Goal: Task Accomplishment & Management: Use online tool/utility

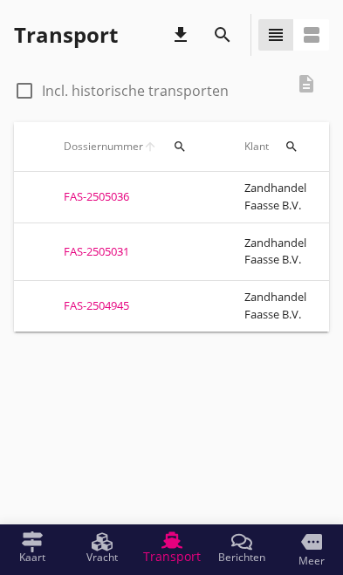
scroll to position [0, 41]
click at [104, 247] on div "FAS-2505031" at bounding box center [135, 252] width 139 height 17
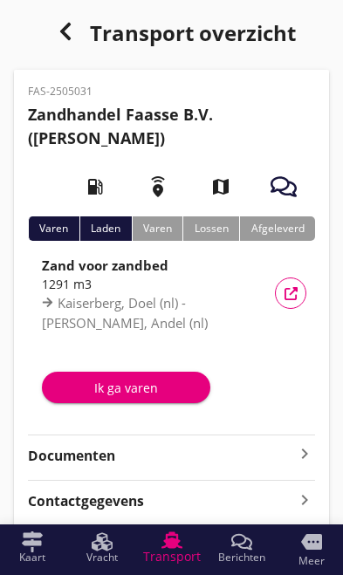
click at [292, 455] on strong "Documenten" at bounding box center [161, 456] width 266 height 20
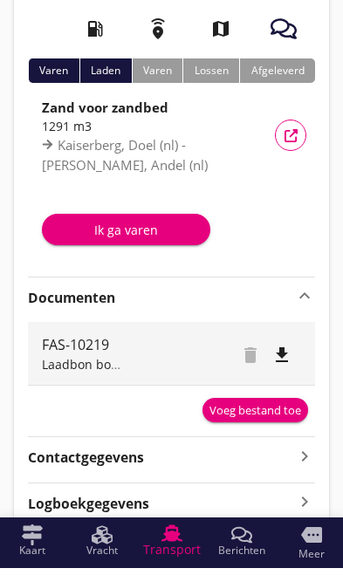
scroll to position [148, 0]
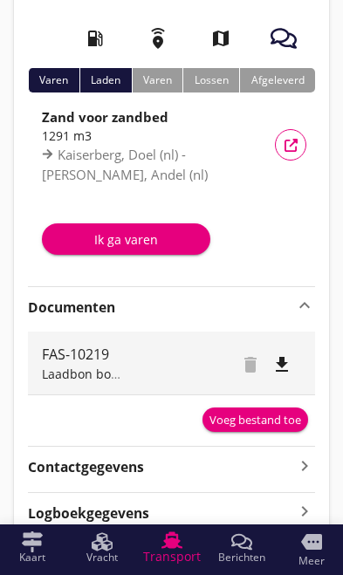
click at [265, 418] on div "Voeg bestand toe" at bounding box center [256, 420] width 92 height 17
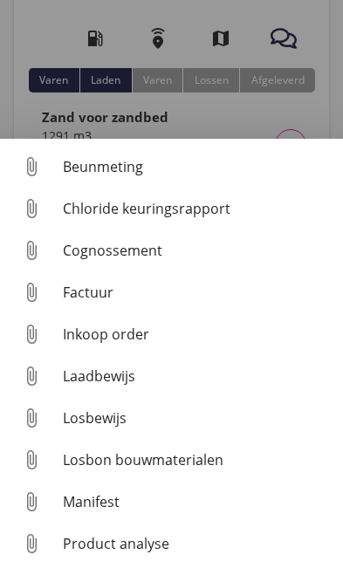
click at [190, 471] on div "Losbon bouwmaterialen" at bounding box center [196, 460] width 266 height 21
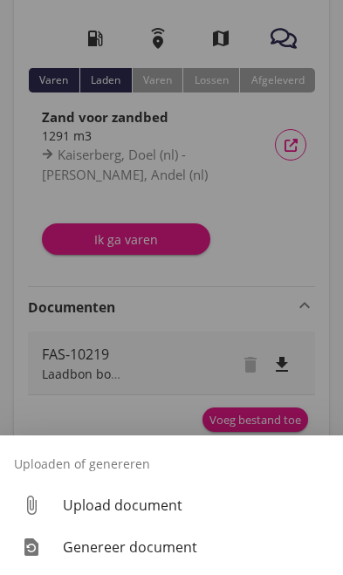
click at [170, 558] on div "Genereer document" at bounding box center [196, 547] width 266 height 21
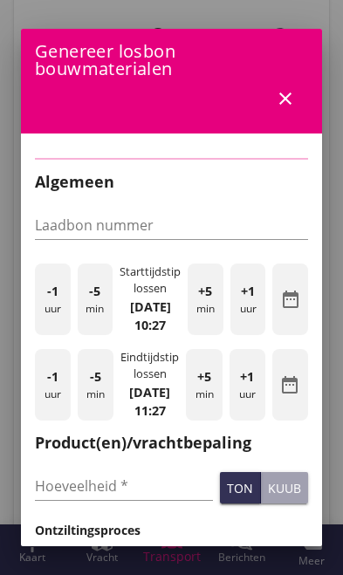
type input "FAS-10219"
checkbox input "true"
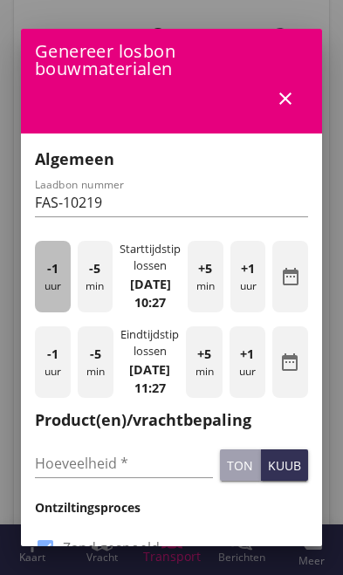
click at [55, 301] on div "-1 uur" at bounding box center [53, 277] width 36 height 72
click at [52, 291] on div "-1 uur" at bounding box center [53, 277] width 36 height 72
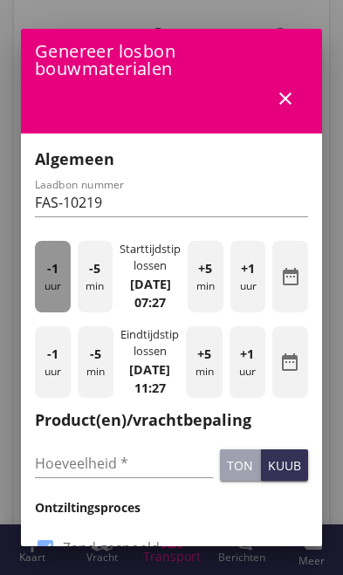
click at [52, 290] on div "-1 uur" at bounding box center [53, 277] width 36 height 72
click at [52, 279] on span "-1" at bounding box center [52, 268] width 11 height 19
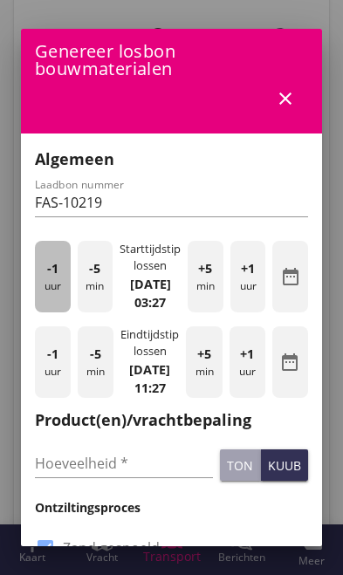
click at [59, 271] on div "-1 uur" at bounding box center [53, 277] width 36 height 72
click at [58, 270] on div "-1 uur" at bounding box center [53, 277] width 36 height 72
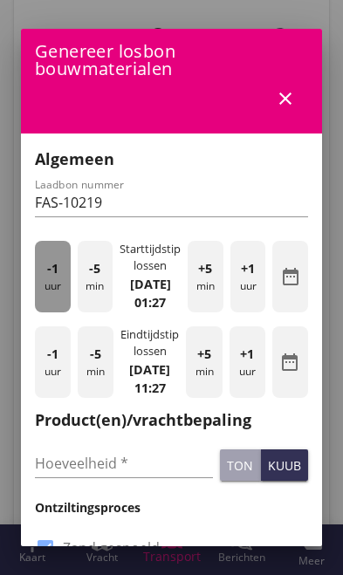
click at [47, 274] on span "-1" at bounding box center [52, 268] width 11 height 19
click at [44, 275] on div "-1 uur" at bounding box center [53, 277] width 36 height 72
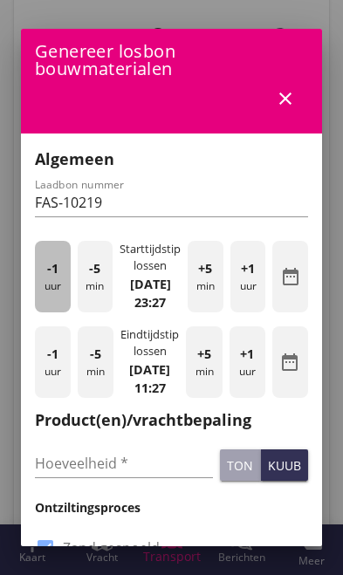
click at [49, 279] on span "-1" at bounding box center [52, 268] width 11 height 19
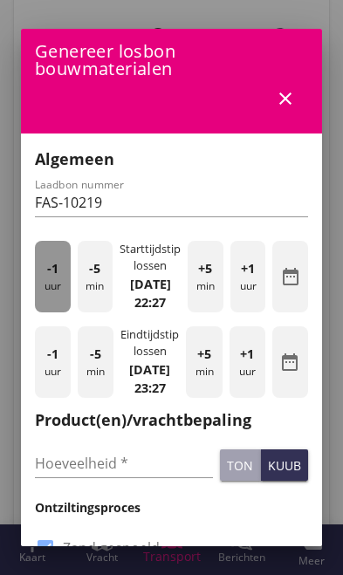
click at [57, 279] on span "-1" at bounding box center [52, 268] width 11 height 19
click at [59, 285] on div "-1 uur" at bounding box center [53, 277] width 36 height 72
click at [54, 276] on span "-1" at bounding box center [52, 268] width 11 height 19
click at [52, 272] on span "-1" at bounding box center [52, 268] width 11 height 19
click at [52, 273] on span "-1" at bounding box center [52, 268] width 11 height 19
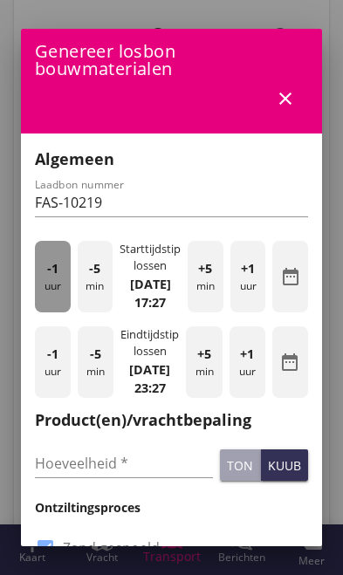
click at [54, 273] on span "-1" at bounding box center [52, 268] width 11 height 19
click at [52, 273] on span "-1" at bounding box center [52, 268] width 11 height 19
click at [50, 272] on span "-1" at bounding box center [52, 268] width 11 height 19
click at [49, 272] on span "-1" at bounding box center [52, 268] width 11 height 19
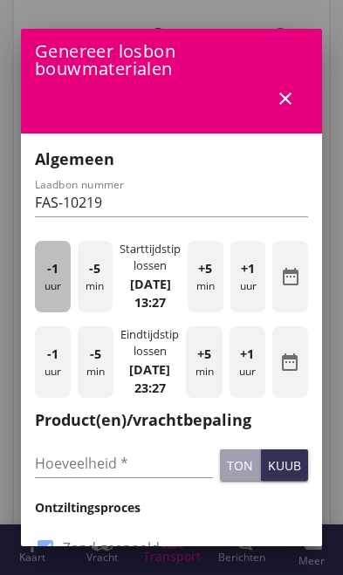
click at [48, 273] on span "-1" at bounding box center [52, 268] width 11 height 19
click at [45, 276] on div "-1 uur" at bounding box center [53, 277] width 36 height 72
click at [52, 277] on span "-1" at bounding box center [52, 268] width 11 height 19
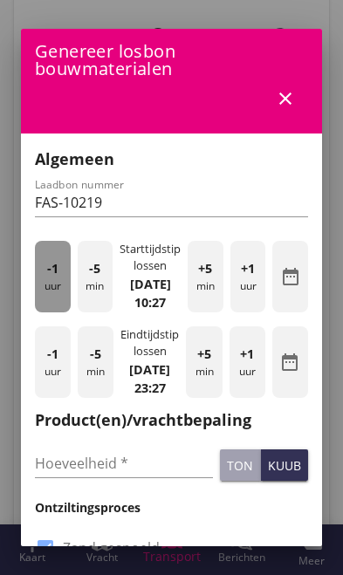
click at [51, 274] on span "-1" at bounding box center [52, 268] width 11 height 19
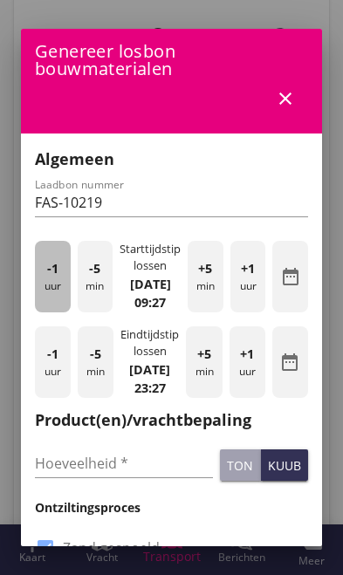
click at [51, 277] on span "-1" at bounding box center [52, 268] width 11 height 19
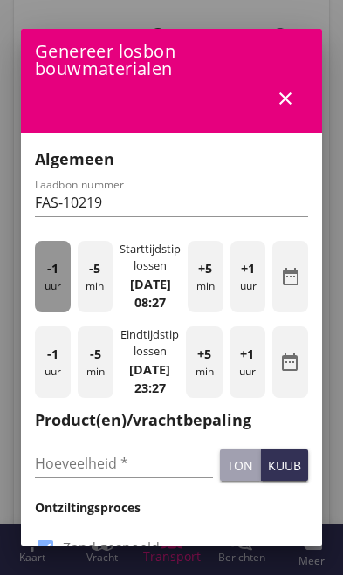
click at [54, 274] on span "-1" at bounding box center [52, 268] width 11 height 19
click at [56, 274] on span "-1" at bounding box center [52, 268] width 11 height 19
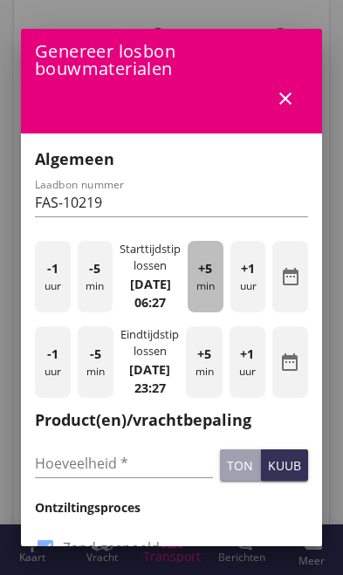
click at [203, 279] on span "+5" at bounding box center [205, 268] width 14 height 19
click at [200, 279] on span "+5" at bounding box center [205, 268] width 14 height 19
click at [203, 291] on div "+5 min" at bounding box center [206, 277] width 36 height 72
click at [202, 291] on div "+5 min" at bounding box center [206, 277] width 36 height 72
click at [202, 292] on div "+5 min" at bounding box center [206, 277] width 36 height 72
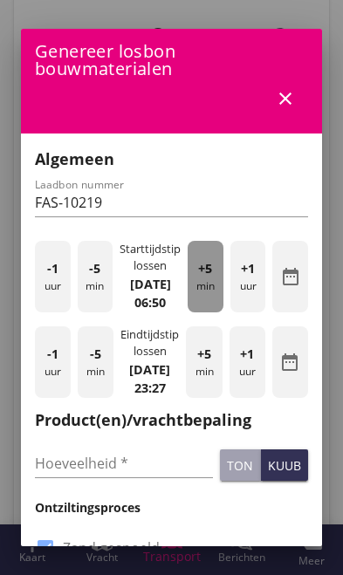
click at [203, 297] on div "+5 min" at bounding box center [206, 277] width 36 height 72
click at [206, 291] on div "+5 min" at bounding box center [206, 277] width 36 height 72
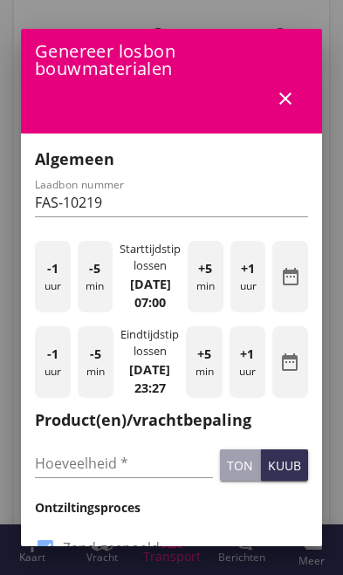
click at [47, 398] on div "-1 uur" at bounding box center [53, 363] width 36 height 72
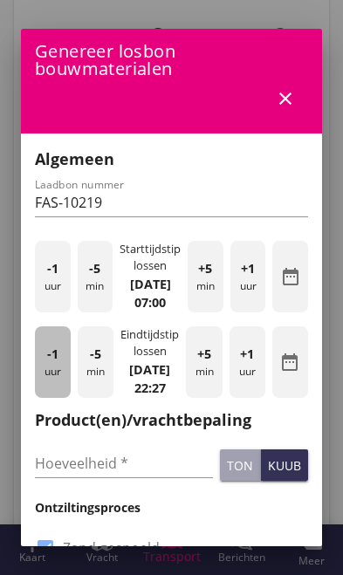
click at [45, 387] on div "-1 uur" at bounding box center [53, 363] width 36 height 72
click at [48, 364] on span "-1" at bounding box center [52, 354] width 11 height 19
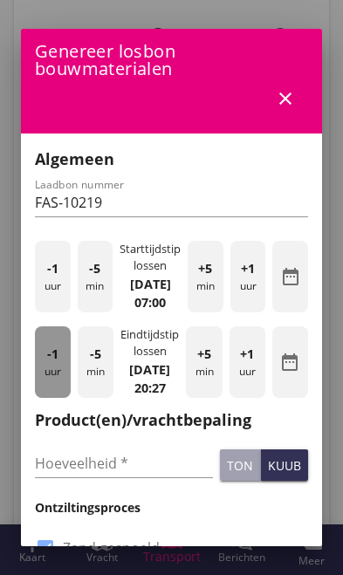
click at [50, 364] on span "-1" at bounding box center [52, 354] width 11 height 19
click at [51, 364] on span "-1" at bounding box center [52, 354] width 11 height 19
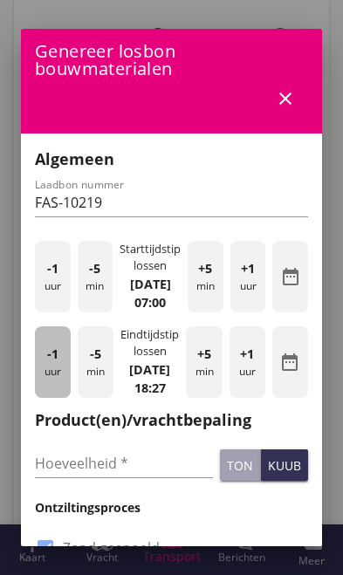
click at [52, 370] on div "-1 uur" at bounding box center [53, 363] width 36 height 72
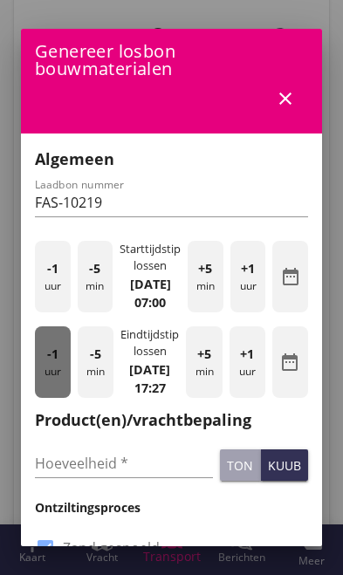
click at [51, 369] on div "-1 uur" at bounding box center [53, 363] width 36 height 72
click at [51, 373] on div "-1 uur" at bounding box center [53, 363] width 36 height 72
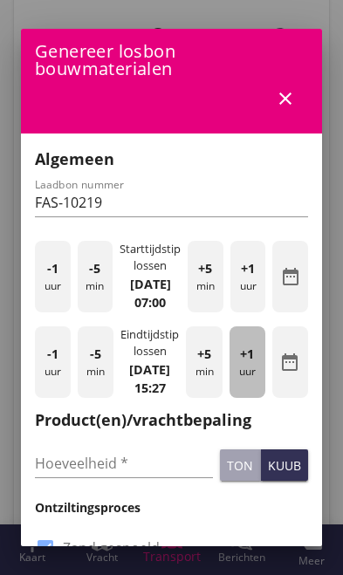
click at [252, 398] on div "+1 uur" at bounding box center [248, 363] width 36 height 72
click at [241, 398] on div "+1 uur" at bounding box center [248, 363] width 36 height 72
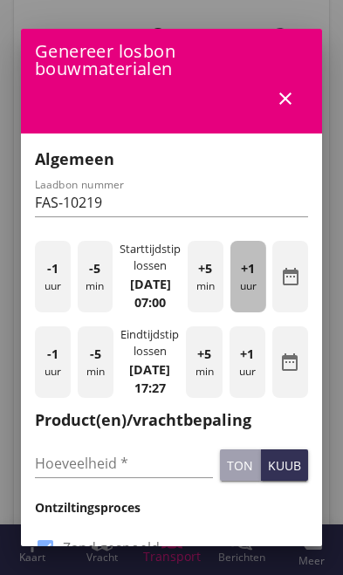
click at [241, 303] on div "+1 uur" at bounding box center [249, 277] width 36 height 72
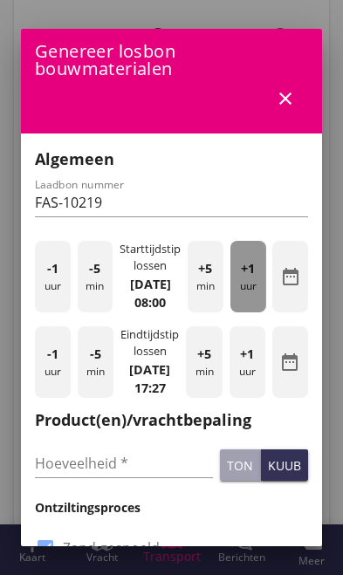
click at [241, 303] on div "+1 uur" at bounding box center [249, 277] width 36 height 72
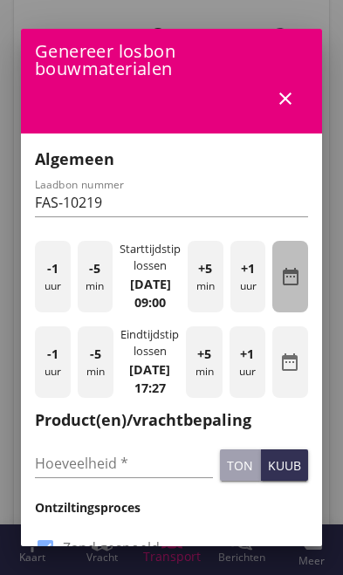
click at [300, 287] on icon "date_range" at bounding box center [290, 276] width 21 height 21
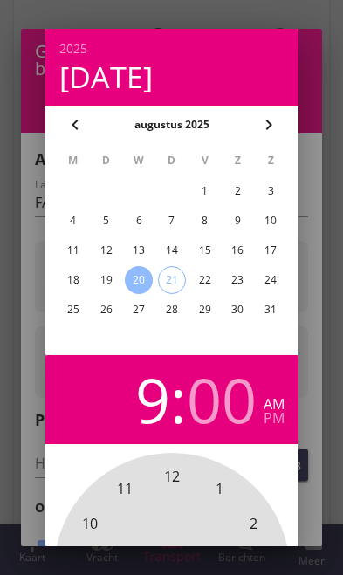
click at [174, 279] on div "21" at bounding box center [171, 280] width 26 height 26
click at [322, 406] on div at bounding box center [171, 287] width 343 height 575
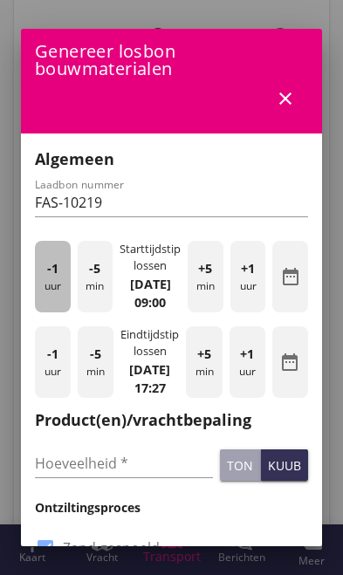
click at [59, 303] on div "-1 uur" at bounding box center [53, 277] width 36 height 72
click at [37, 293] on div "-1 uur" at bounding box center [53, 277] width 36 height 72
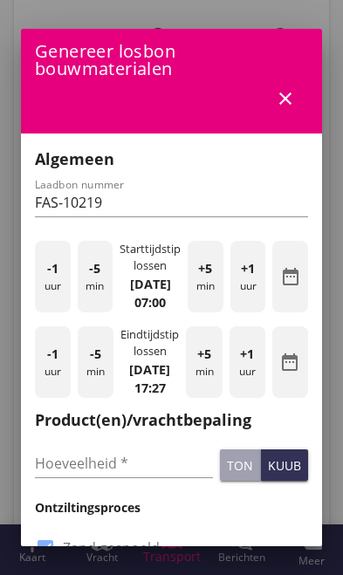
click at [94, 309] on div "-5 min" at bounding box center [96, 277] width 36 height 72
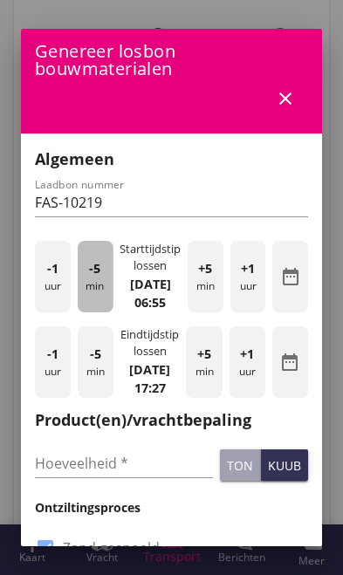
click at [86, 307] on div "-5 min" at bounding box center [96, 277] width 36 height 72
click at [89, 302] on div "-5 min" at bounding box center [96, 277] width 36 height 72
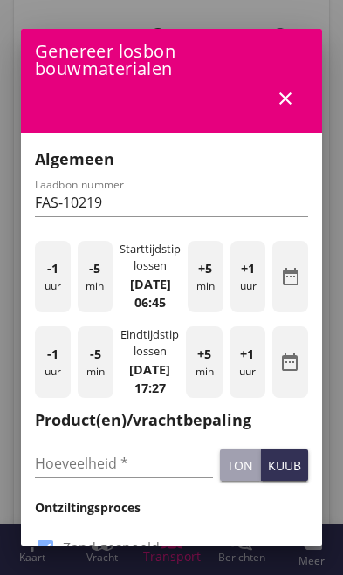
click at [46, 398] on div "-1 uur" at bounding box center [53, 363] width 36 height 72
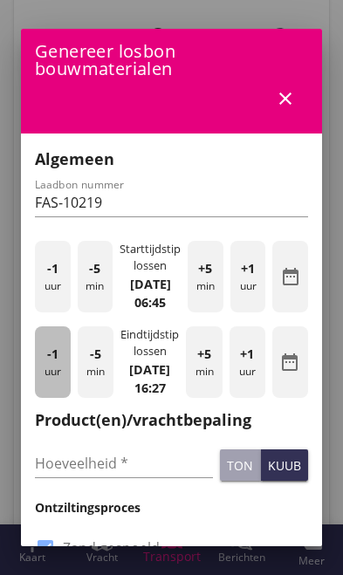
click at [45, 391] on div "-1 uur" at bounding box center [53, 363] width 36 height 72
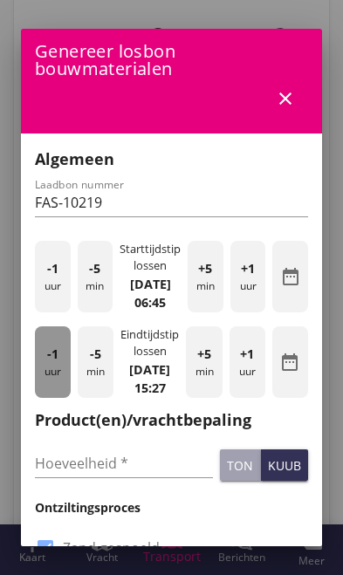
click at [48, 364] on span "-1" at bounding box center [52, 354] width 11 height 19
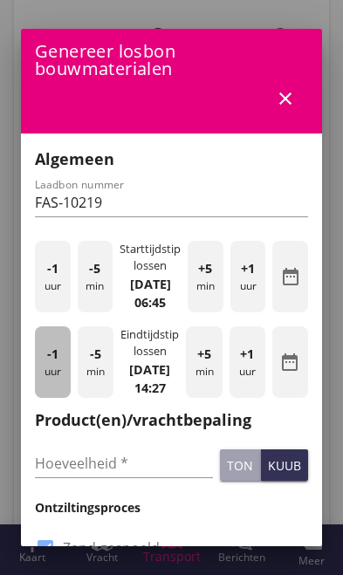
click at [46, 380] on div "-1 uur" at bounding box center [53, 363] width 36 height 72
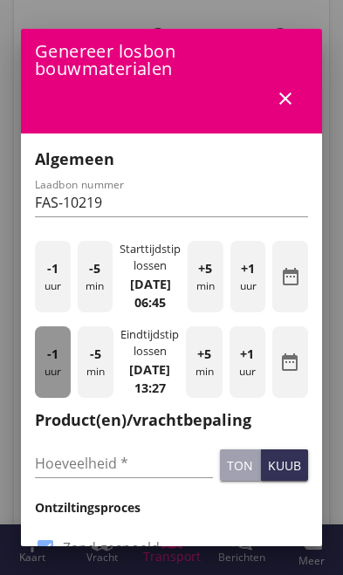
click at [46, 378] on div "-1 uur" at bounding box center [53, 363] width 36 height 72
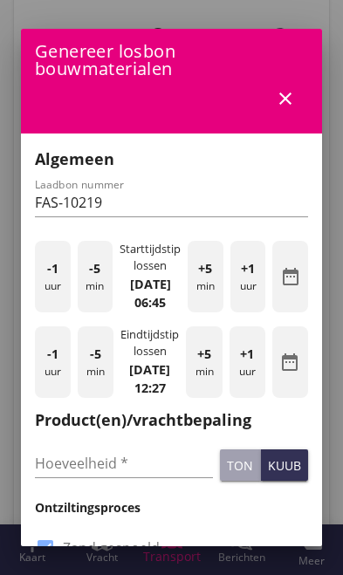
click at [42, 374] on div "-1 uur" at bounding box center [53, 363] width 36 height 72
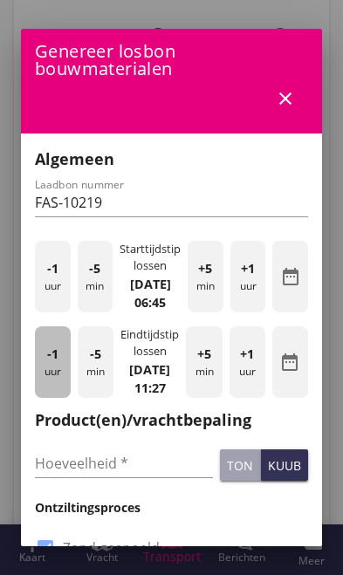
click at [47, 364] on span "-1" at bounding box center [52, 354] width 11 height 19
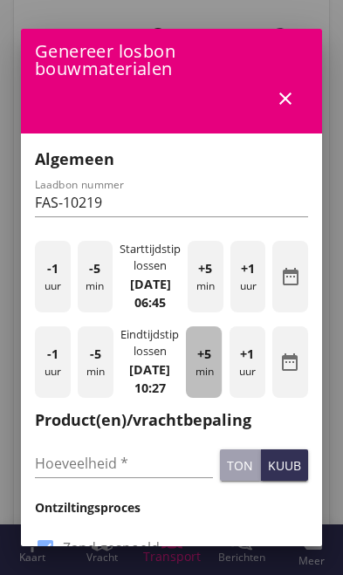
click at [206, 394] on div "+5 min" at bounding box center [204, 363] width 36 height 72
click at [211, 398] on div "+5 min" at bounding box center [204, 363] width 36 height 72
click at [212, 398] on div "+5 min" at bounding box center [204, 363] width 36 height 72
click at [212, 396] on div "+5 min" at bounding box center [204, 363] width 36 height 72
click at [213, 389] on div "+5 min" at bounding box center [204, 363] width 36 height 72
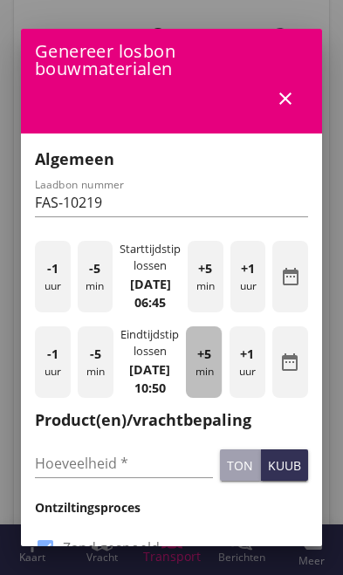
click at [212, 387] on div "+5 min" at bounding box center [204, 363] width 36 height 72
click at [212, 385] on div "+5 min" at bounding box center [204, 363] width 36 height 72
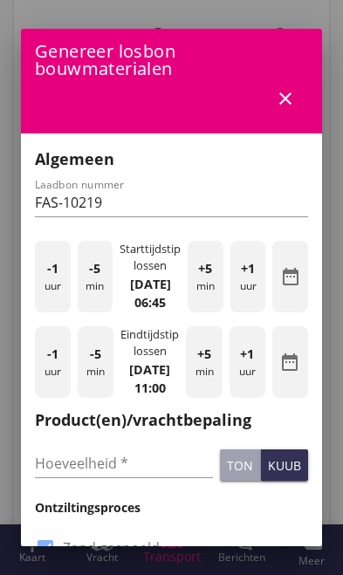
click at [140, 478] on input "Hoeveelheid *" at bounding box center [124, 464] width 178 height 28
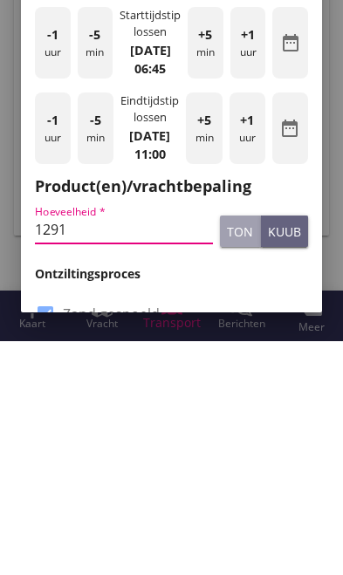
type input "1291"
click at [283, 457] on div "kuub" at bounding box center [284, 466] width 33 height 18
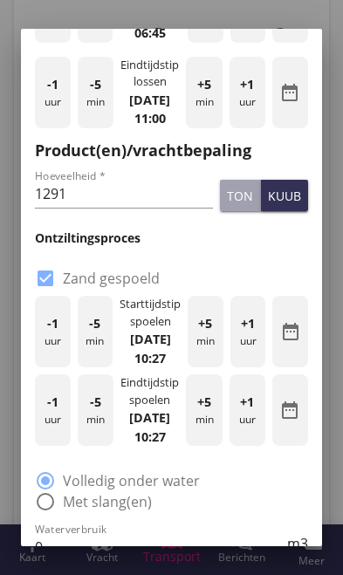
scroll to position [291, 0]
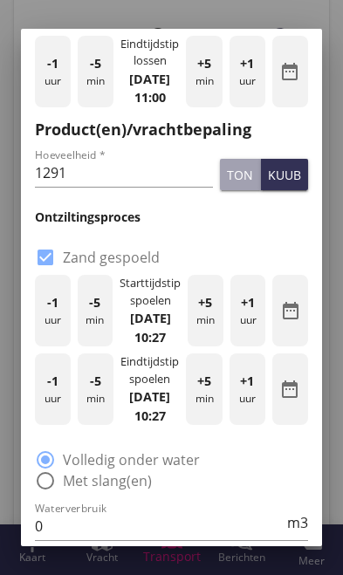
click at [288, 321] on icon "date_range" at bounding box center [290, 310] width 21 height 21
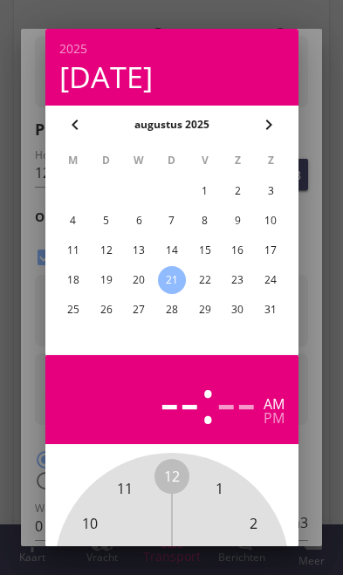
click at [128, 281] on div "20" at bounding box center [139, 280] width 28 height 28
click at [313, 479] on div at bounding box center [171, 287] width 343 height 575
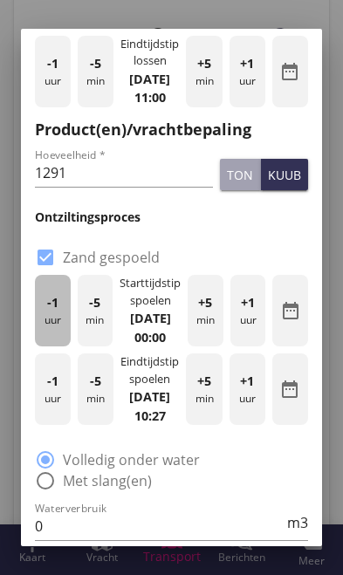
click at [58, 347] on div "-1 uur" at bounding box center [53, 311] width 36 height 72
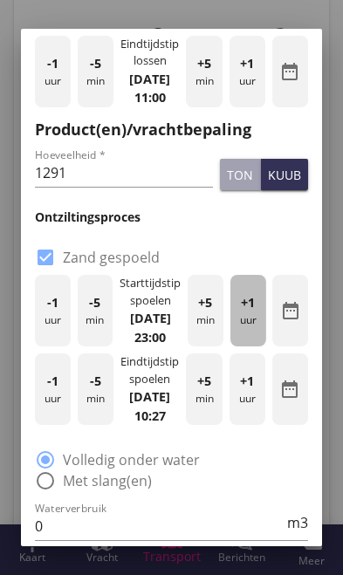
click at [256, 347] on div "+1 uur" at bounding box center [249, 311] width 36 height 72
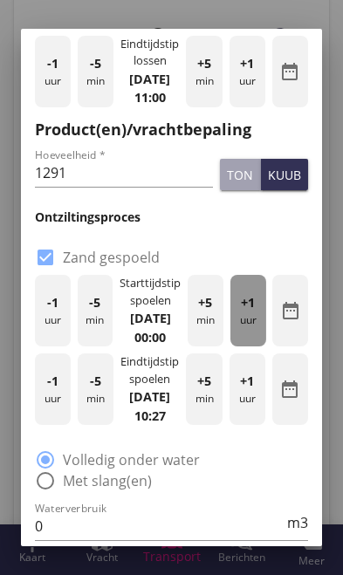
click at [252, 347] on div "+1 uur" at bounding box center [249, 311] width 36 height 72
click at [253, 347] on div "+1 uur" at bounding box center [249, 311] width 36 height 72
click at [250, 347] on div "+1 uur" at bounding box center [249, 311] width 36 height 72
click at [248, 347] on div "+1 uur" at bounding box center [249, 311] width 36 height 72
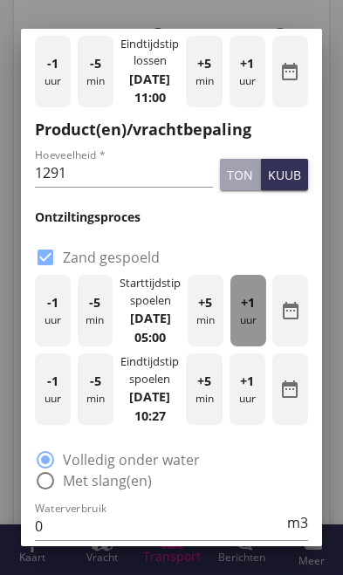
click at [244, 347] on div "+1 uur" at bounding box center [249, 311] width 36 height 72
click at [245, 347] on div "+1 uur" at bounding box center [249, 311] width 36 height 72
click at [246, 347] on div "+1 uur" at bounding box center [249, 311] width 36 height 72
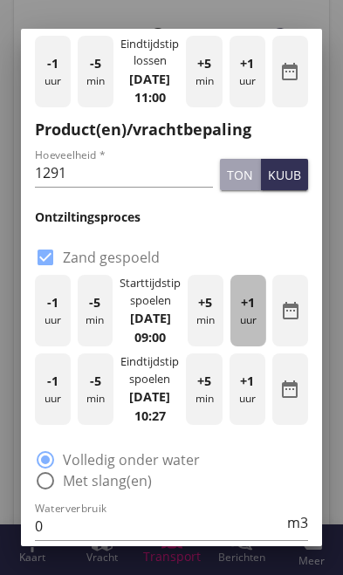
click at [244, 347] on div "+1 uur" at bounding box center [249, 311] width 36 height 72
click at [242, 347] on div "+1 uur" at bounding box center [249, 311] width 36 height 72
click at [244, 313] on span "+1" at bounding box center [248, 302] width 14 height 19
click at [242, 313] on span "+1" at bounding box center [248, 302] width 14 height 19
click at [241, 313] on span "+1" at bounding box center [248, 302] width 14 height 19
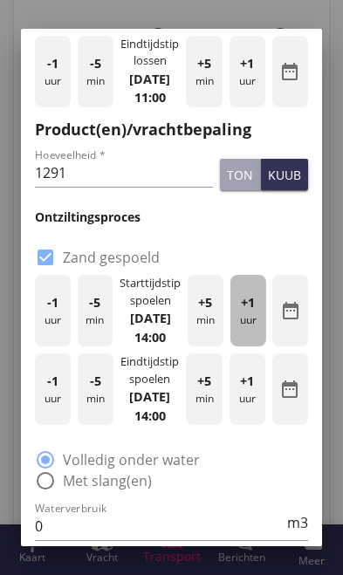
click at [242, 313] on span "+1" at bounding box center [248, 302] width 14 height 19
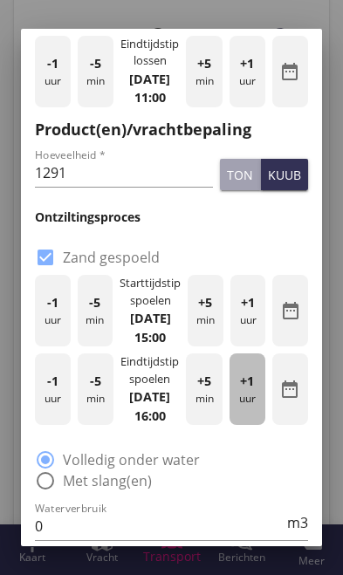
click at [241, 425] on div "+1 uur" at bounding box center [248, 390] width 36 height 72
click at [238, 425] on div "+1 uur" at bounding box center [248, 390] width 36 height 72
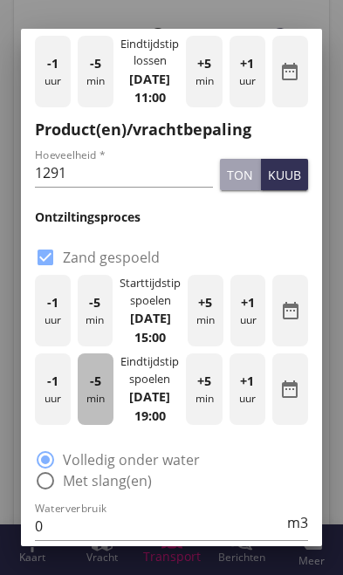
click at [93, 425] on div "-5 min" at bounding box center [96, 390] width 36 height 72
click at [92, 391] on span "-5" at bounding box center [95, 381] width 11 height 19
click at [85, 425] on div "-5 min" at bounding box center [96, 390] width 36 height 72
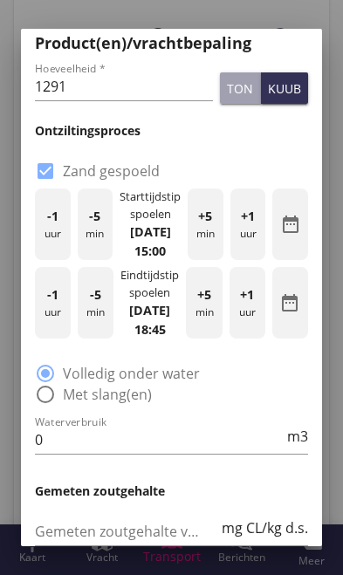
scroll to position [386, 0]
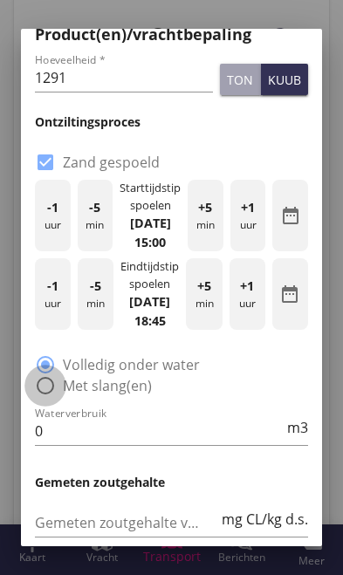
click at [49, 401] on div at bounding box center [46, 386] width 30 height 30
radio input "false"
radio input "true"
click at [163, 445] on input "0" at bounding box center [159, 431] width 249 height 28
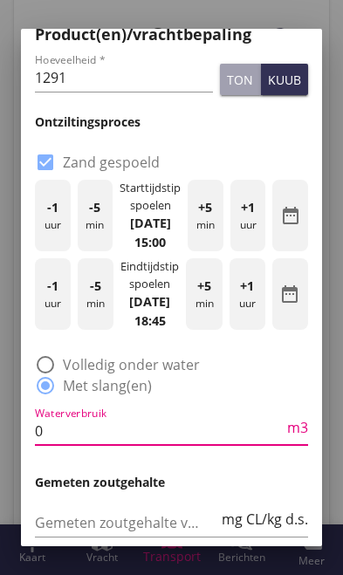
scroll to position [220, 0]
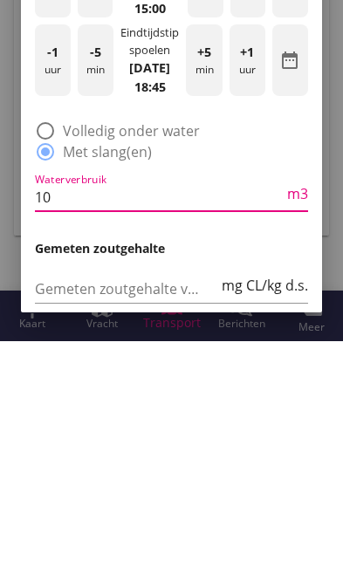
type input "0"
click at [190, 417] on input "0" at bounding box center [159, 431] width 249 height 28
click at [130, 417] on input "0" at bounding box center [159, 431] width 249 height 28
click at [259, 417] on input "1200" at bounding box center [159, 431] width 249 height 28
click at [262, 417] on input "1200" at bounding box center [159, 431] width 249 height 28
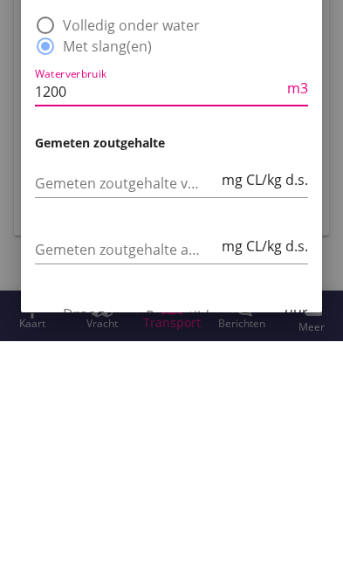
scroll to position [500, 0]
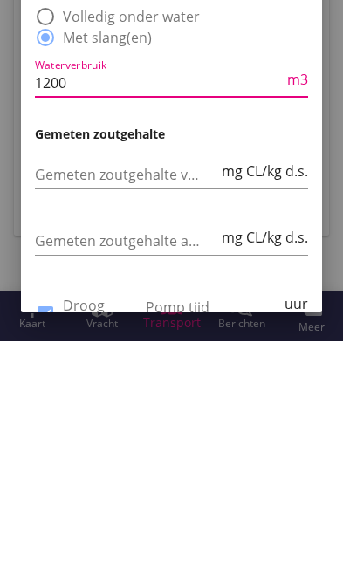
type input "1200"
click at [270, 377] on div "Gemeten zoutgehalte voorbeun mg CL/kg d.s." at bounding box center [171, 410] width 280 height 66
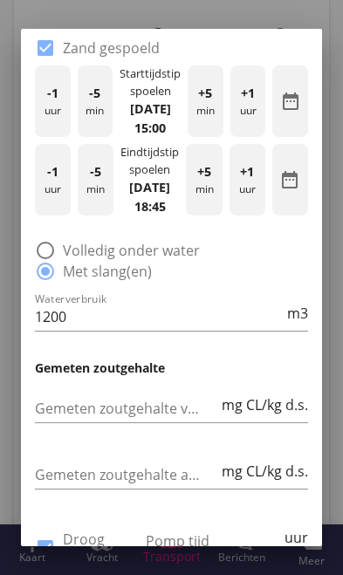
click at [135, 423] on input "Gemeten zoutgehalte voorbeun" at bounding box center [126, 409] width 183 height 28
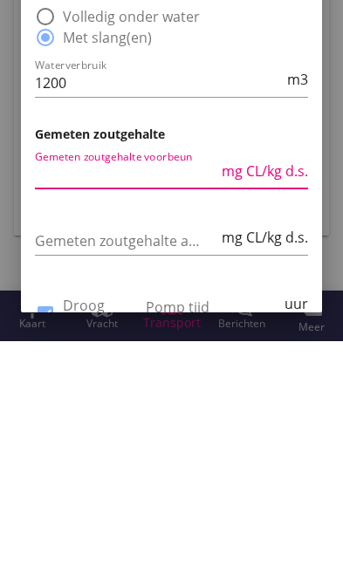
click at [171, 451] on div "Gemeten zoutgehalte achterbeun mg CL/kg d.s." at bounding box center [171, 479] width 273 height 56
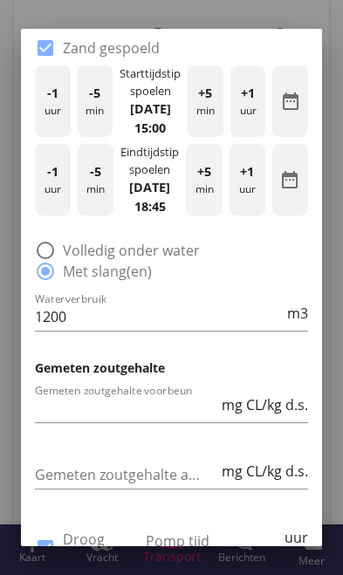
click at [111, 489] on input "Gemeten zoutgehalte achterbeun" at bounding box center [126, 475] width 183 height 28
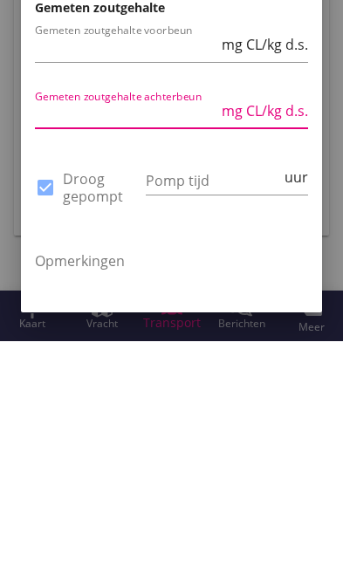
scroll to position [651, 0]
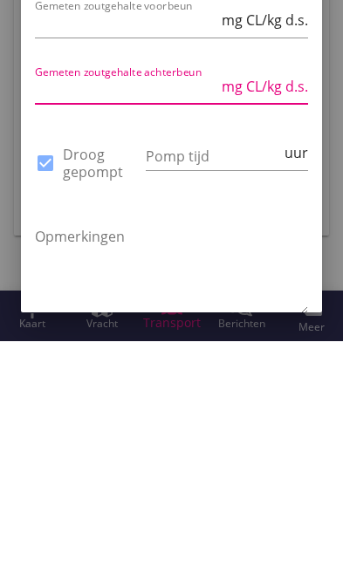
click at [240, 376] on input "Pomp tijd" at bounding box center [213, 390] width 135 height 28
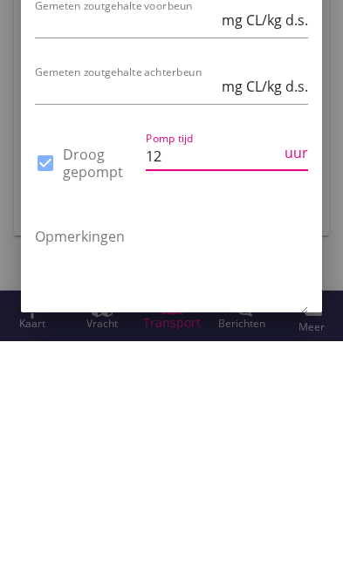
type input "12"
click at [256, 359] on div "Pomp tijd 12 uur" at bounding box center [226, 399] width 169 height 80
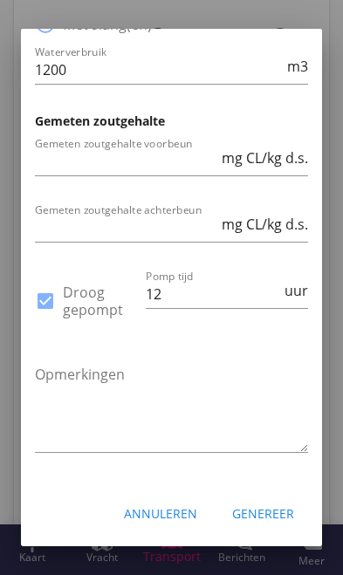
scroll to position [749, 0]
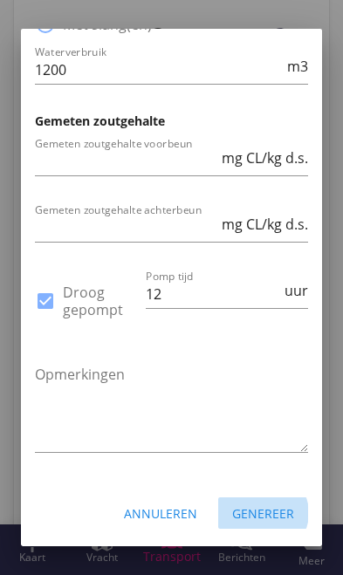
click at [271, 523] on div "Genereer" at bounding box center [263, 514] width 62 height 18
